Goal: Transaction & Acquisition: Purchase product/service

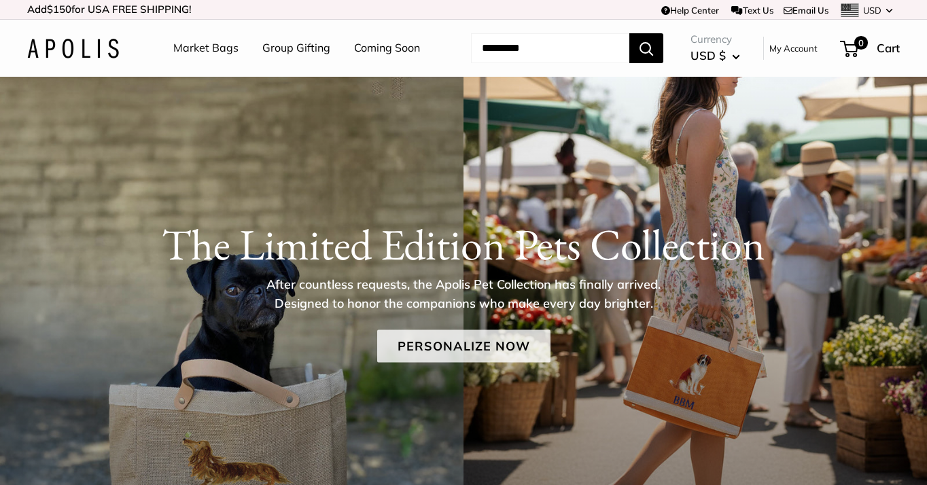
click at [490, 348] on link "Personalize Now" at bounding box center [463, 346] width 173 height 33
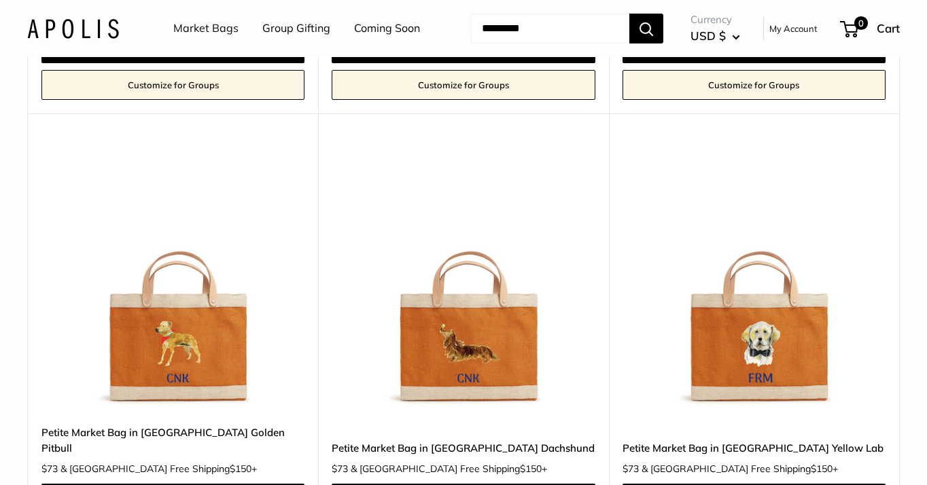
scroll to position [1862, 0]
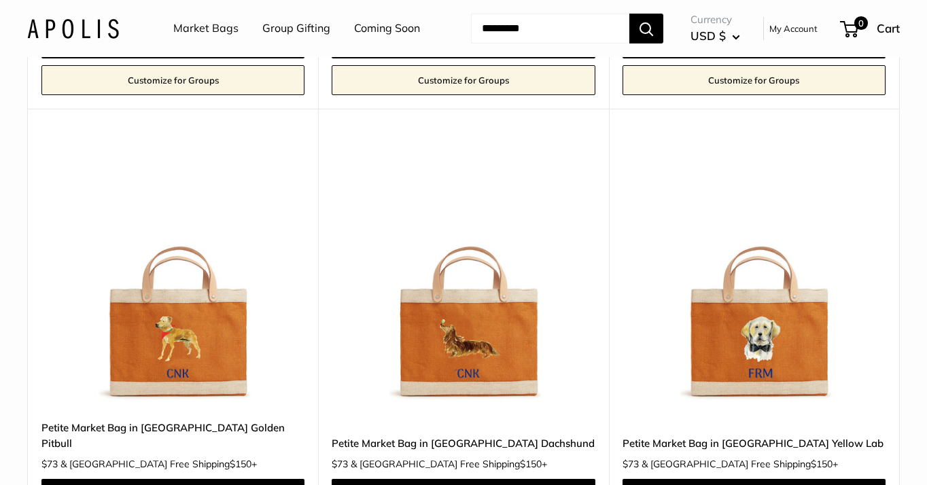
click at [0, 0] on img at bounding box center [0, 0] width 0 height 0
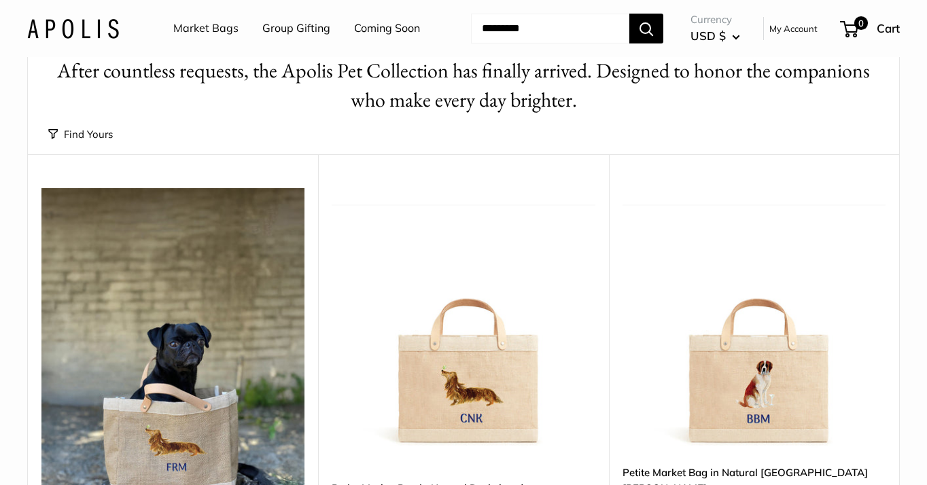
scroll to position [111, 0]
